Goal: Task Accomplishment & Management: Manage account settings

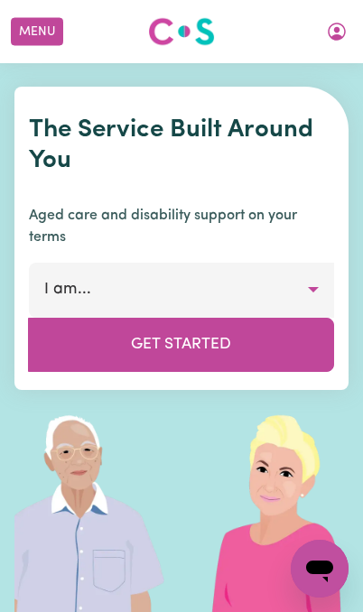
click at [338, 34] on icon "My Account" at bounding box center [337, 32] width 22 height 22
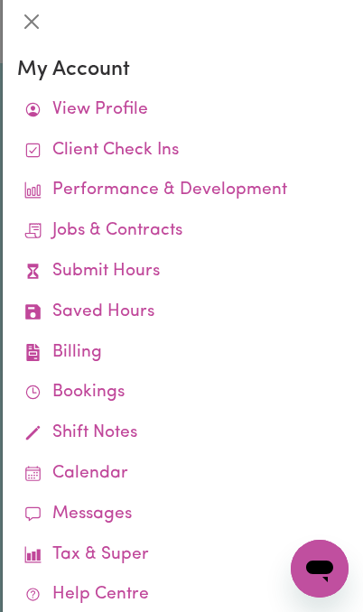
click at [150, 118] on link "View Profile" at bounding box center [182, 110] width 331 height 41
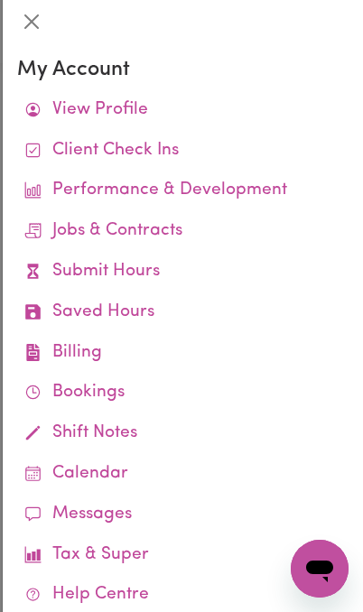
click at [128, 106] on link "View Profile" at bounding box center [182, 110] width 331 height 41
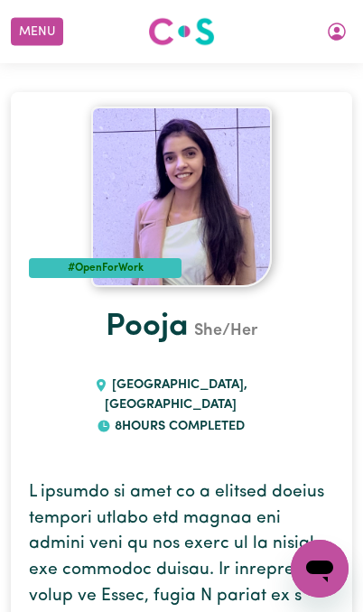
click at [335, 32] on icon "My Account" at bounding box center [337, 32] width 22 height 22
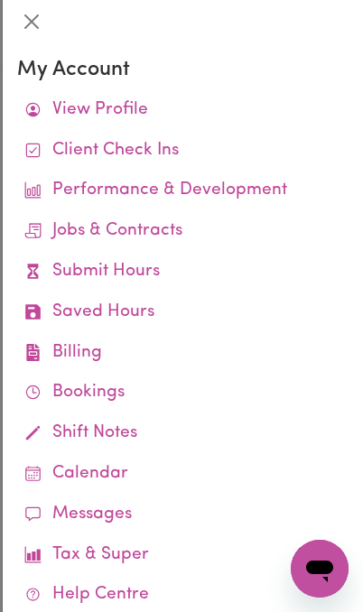
click at [38, 23] on button "Close" at bounding box center [31, 21] width 29 height 29
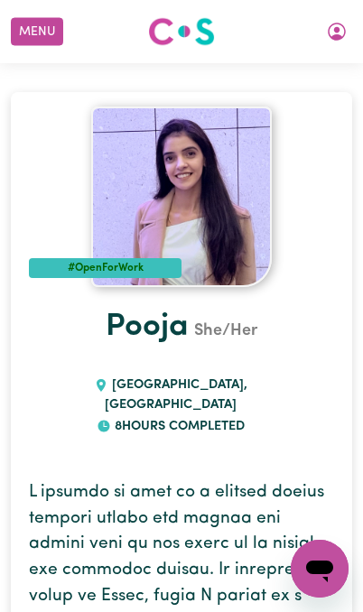
click at [338, 39] on icon "My Account" at bounding box center [337, 32] width 18 height 18
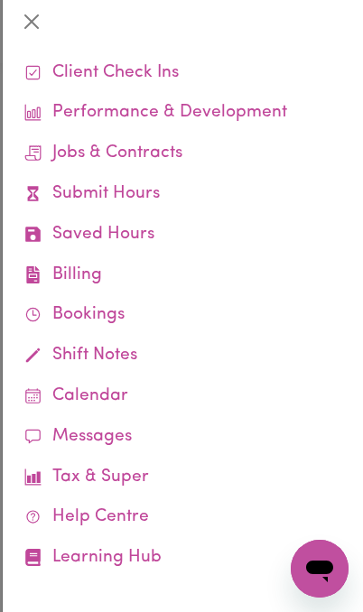
scroll to position [77, 0]
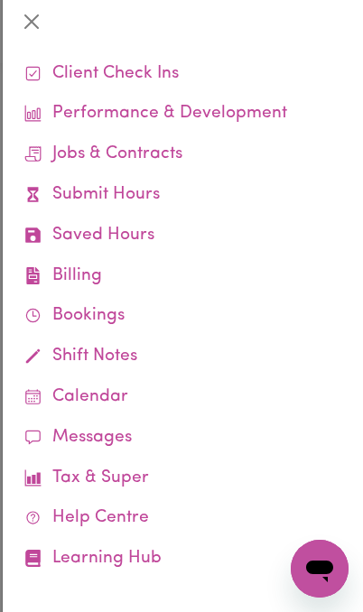
click at [154, 194] on link "Submit Hours" at bounding box center [182, 195] width 331 height 41
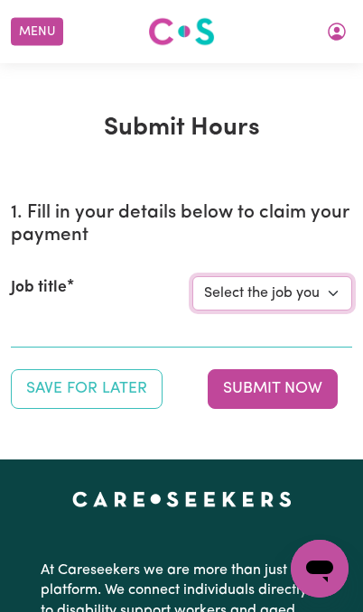
click at [330, 289] on select "Select the job you're submitting hours for... [[PERSON_NAME]] Support Worker Ne…" at bounding box center [272, 293] width 160 height 34
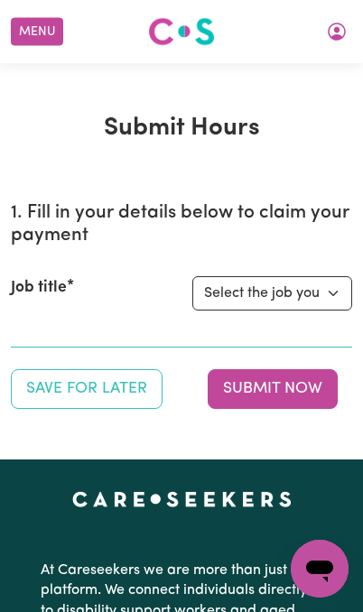
click at [349, 29] on button "My Account" at bounding box center [337, 31] width 38 height 31
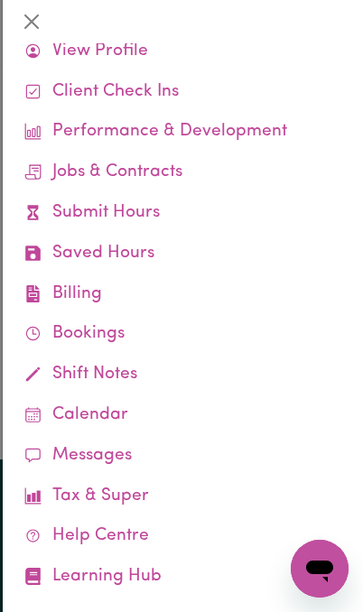
scroll to position [29, 0]
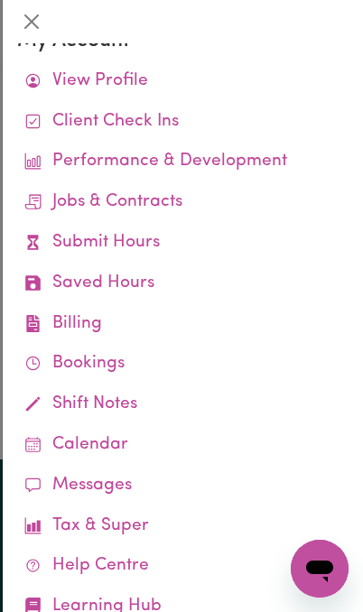
click at [169, 194] on link "Jobs & Contracts" at bounding box center [182, 202] width 331 height 41
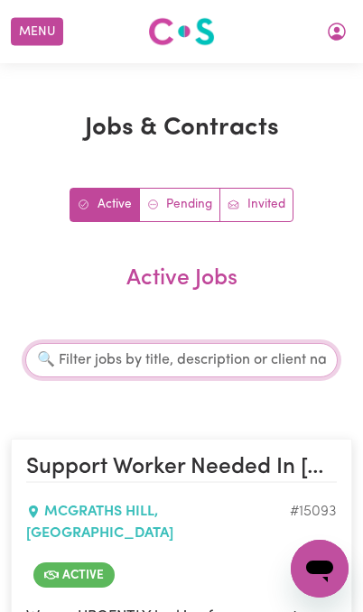
click at [195, 366] on input "Search jobs" at bounding box center [181, 360] width 312 height 34
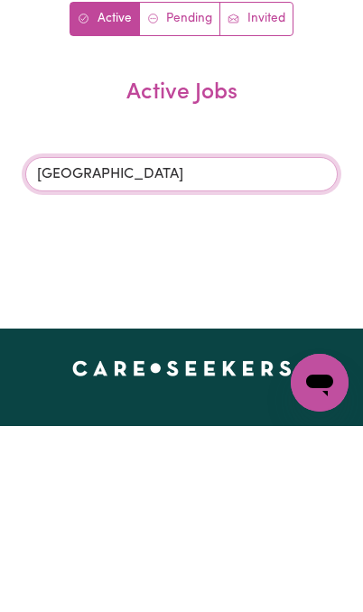
type input "[GEOGRAPHIC_DATA]"
